Goal: Task Accomplishment & Management: Use online tool/utility

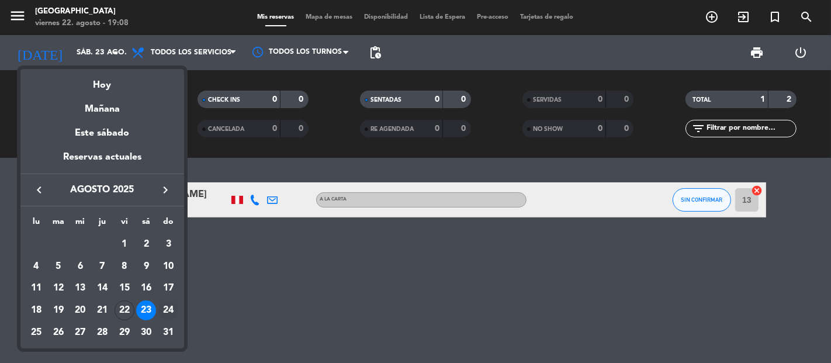
click at [162, 313] on div "24" at bounding box center [168, 310] width 20 height 20
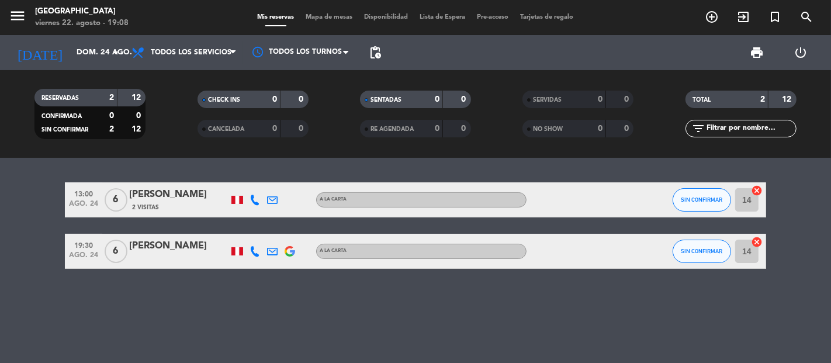
click at [254, 248] on icon at bounding box center [254, 251] width 11 height 11
click at [259, 231] on span "content_paste" at bounding box center [263, 231] width 9 height 9
click at [276, 249] on icon at bounding box center [272, 251] width 11 height 11
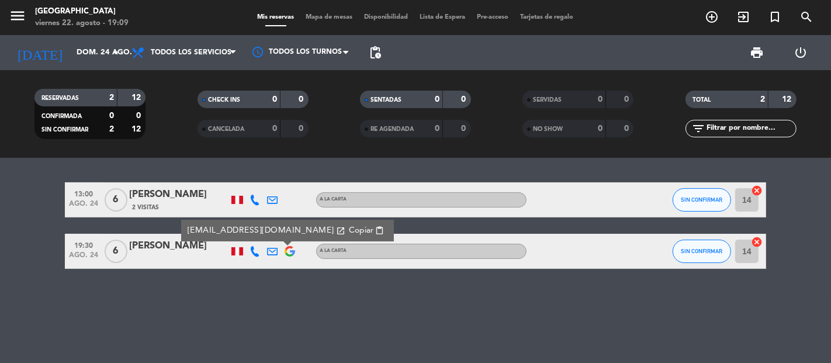
click at [349, 230] on span "Copiar" at bounding box center [361, 230] width 25 height 12
click at [71, 46] on input "dom. 24 ago." at bounding box center [122, 52] width 102 height 21
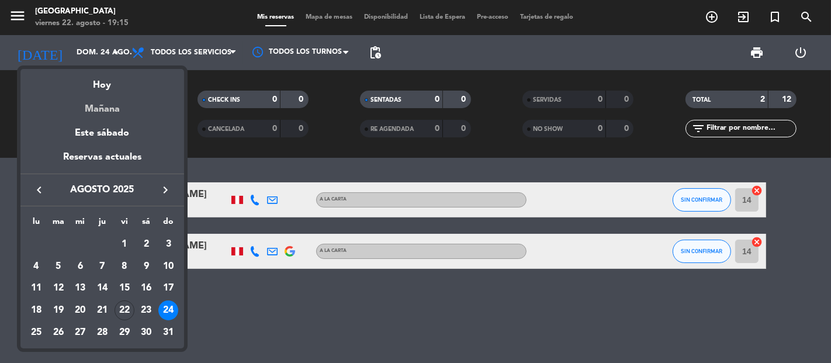
click at [109, 106] on div "Mañana" at bounding box center [102, 105] width 164 height 24
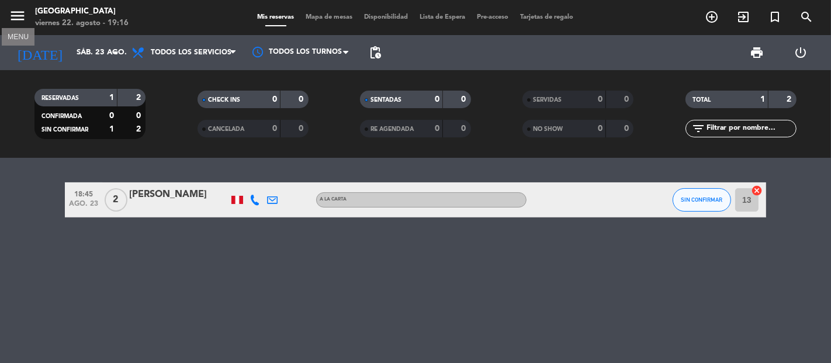
click at [20, 16] on icon "menu" at bounding box center [18, 16] width 18 height 18
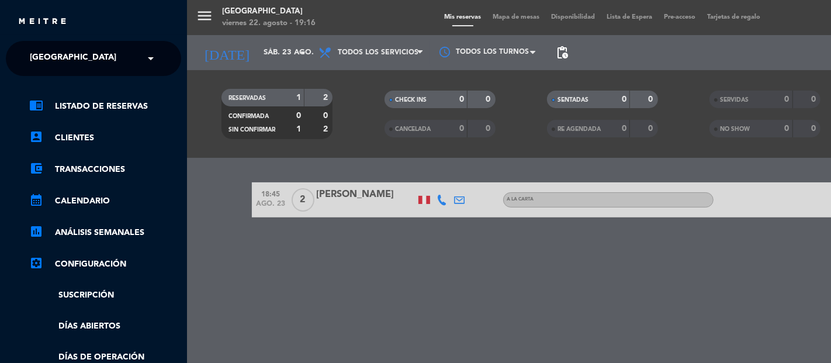
click at [101, 63] on div "× [GEOGRAPHIC_DATA]" at bounding box center [79, 58] width 109 height 25
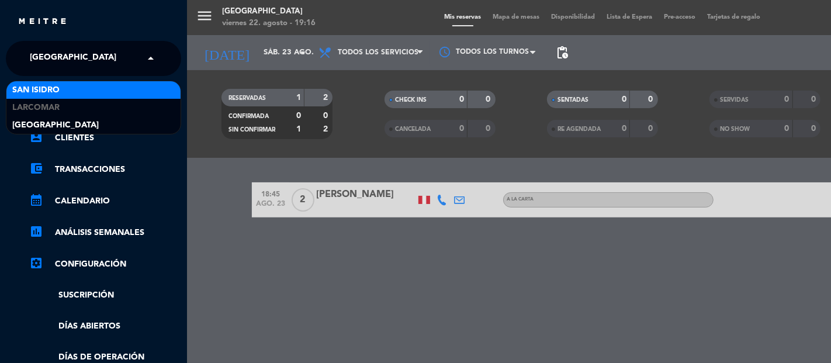
click at [100, 88] on div "San Isidro" at bounding box center [93, 90] width 174 height 18
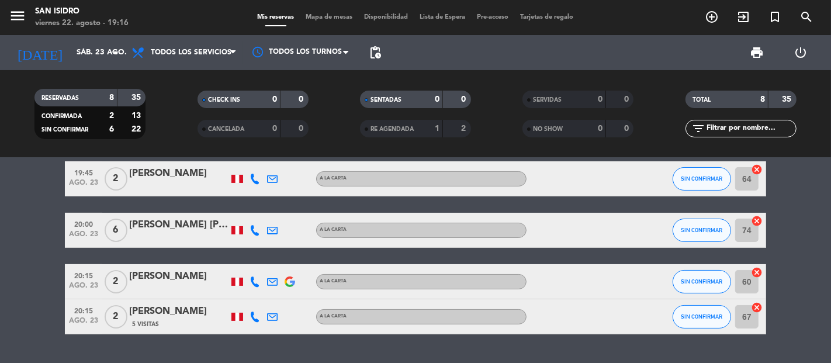
scroll to position [195, 0]
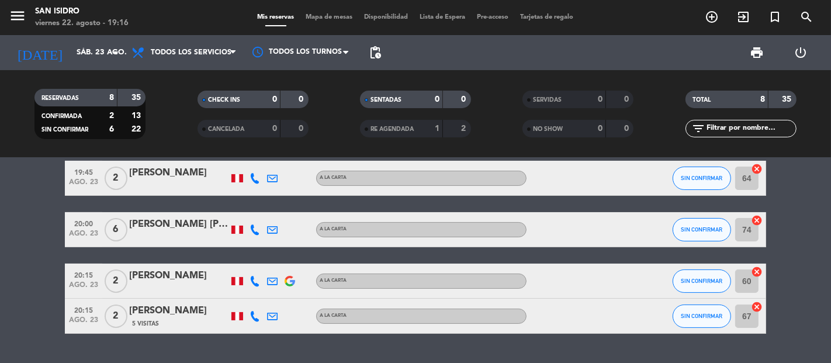
click at [255, 228] on icon at bounding box center [254, 229] width 11 height 11
click at [263, 213] on span "content_paste" at bounding box center [267, 209] width 9 height 9
click at [271, 227] on icon at bounding box center [272, 229] width 11 height 11
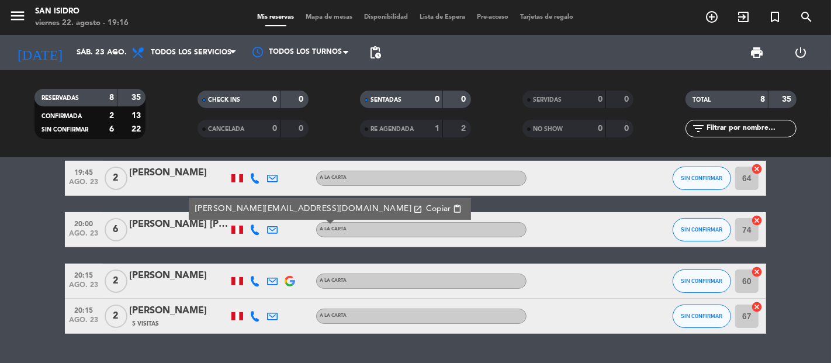
click at [426, 212] on span "Copiar" at bounding box center [438, 209] width 25 height 12
click at [97, 56] on input "sáb. 23 ago." at bounding box center [122, 52] width 102 height 21
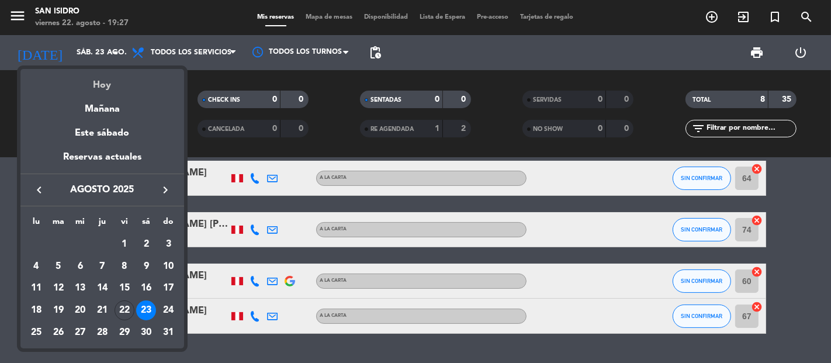
click at [129, 86] on div "Hoy" at bounding box center [102, 81] width 164 height 24
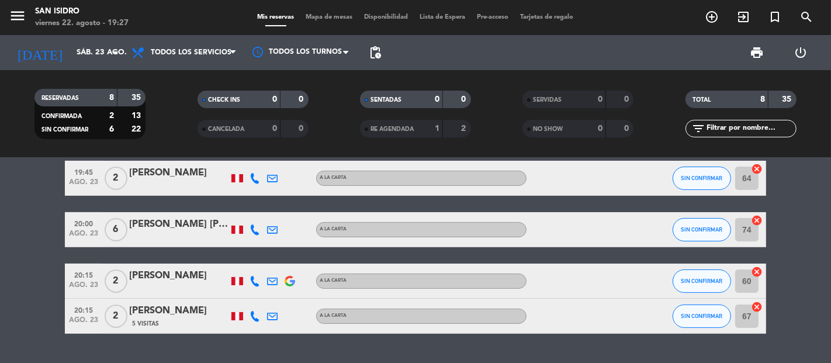
type input "vie. 22 ago."
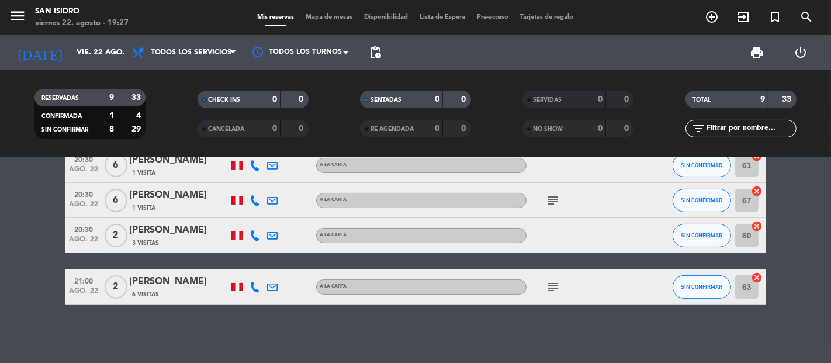
scroll to position [194, 0]
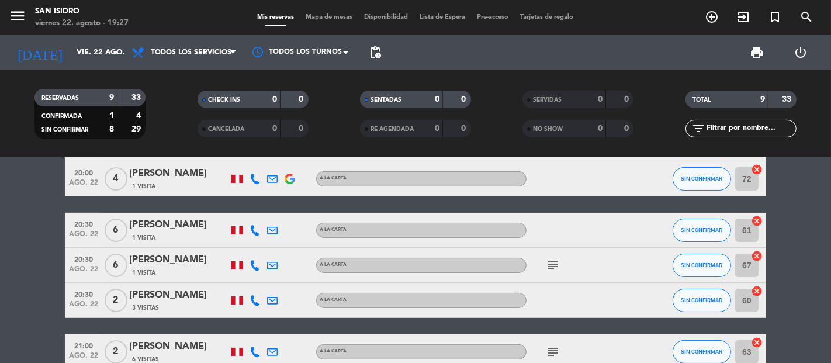
click at [257, 229] on icon at bounding box center [254, 230] width 11 height 11
drag, startPoint x: 258, startPoint y: 211, endPoint x: 250, endPoint y: 237, distance: 27.0
click at [263, 211] on span "content_paste" at bounding box center [267, 210] width 9 height 9
drag, startPoint x: 273, startPoint y: 228, endPoint x: 283, endPoint y: 226, distance: 9.6
click at [275, 228] on icon at bounding box center [272, 230] width 11 height 11
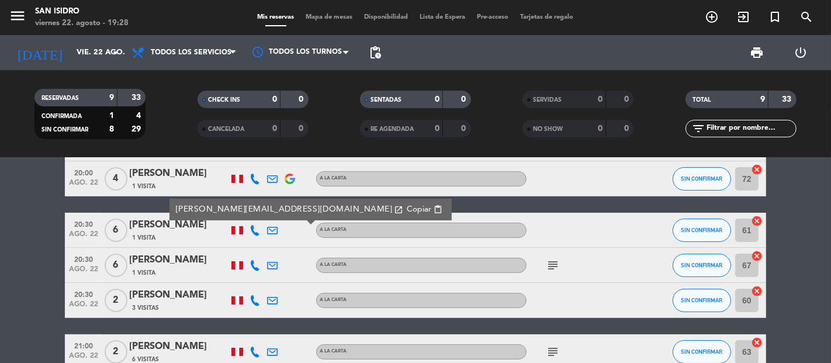
click at [407, 205] on span "Copiar" at bounding box center [419, 209] width 25 height 12
